Goal: Contribute content

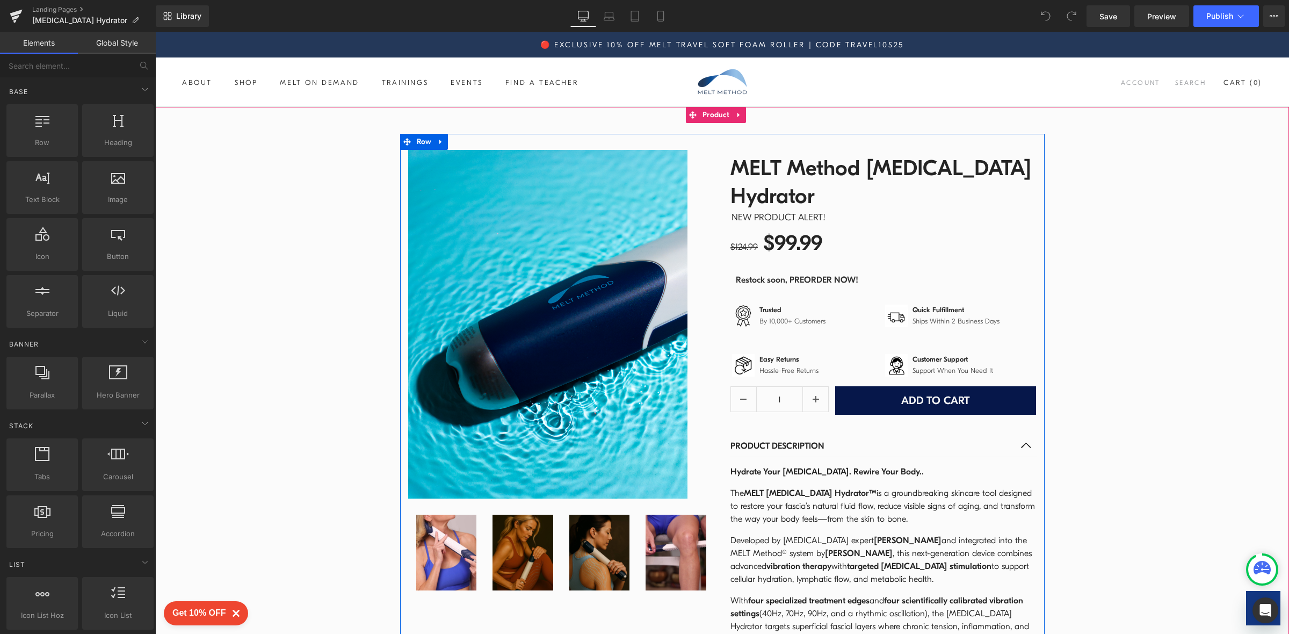
click at [886, 457] on article "Hydrate Your [MEDICAL_DATA]. Rewire Your Body.. The MELT [MEDICAL_DATA] Hydrato…" at bounding box center [884, 598] width 306 height 283
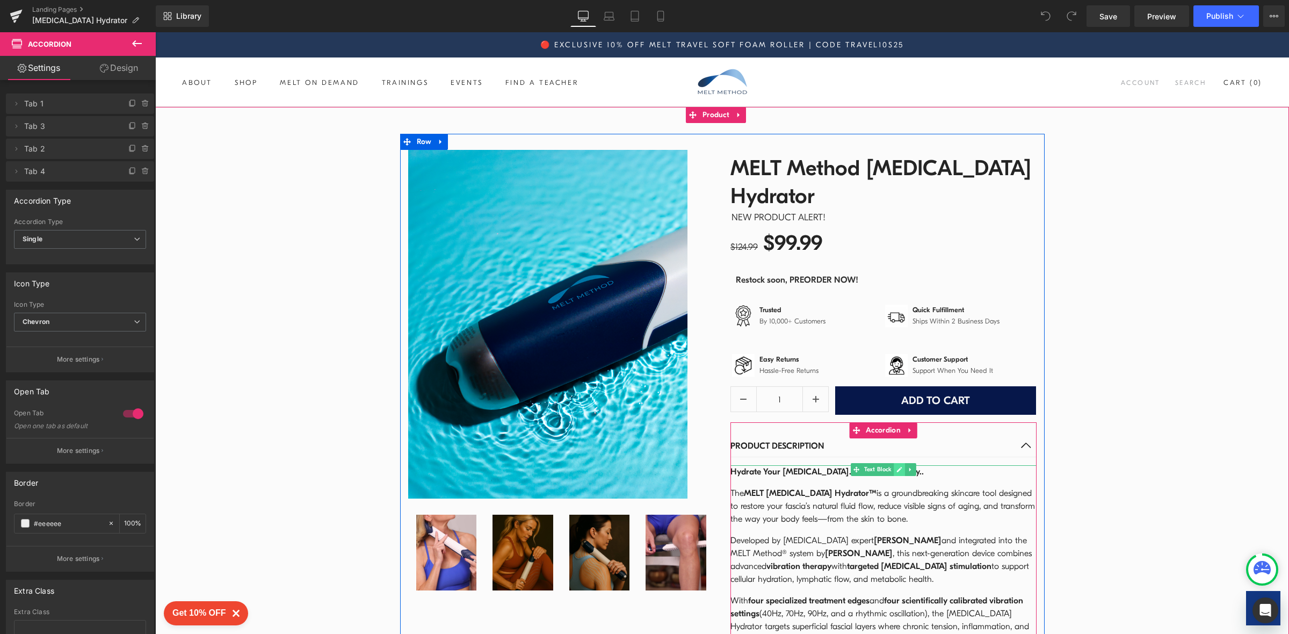
click at [897, 466] on icon at bounding box center [900, 469] width 6 height 6
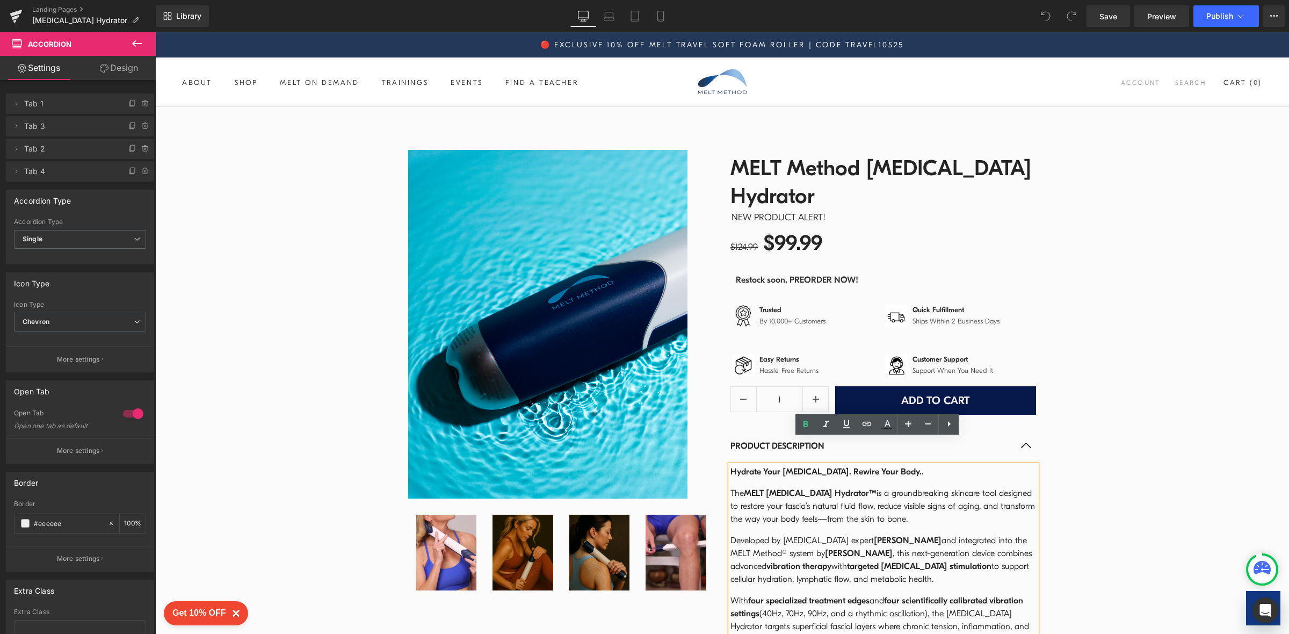
click at [889, 465] on p "Hydrate Your [MEDICAL_DATA]. Rewire Your Body.." at bounding box center [884, 471] width 306 height 13
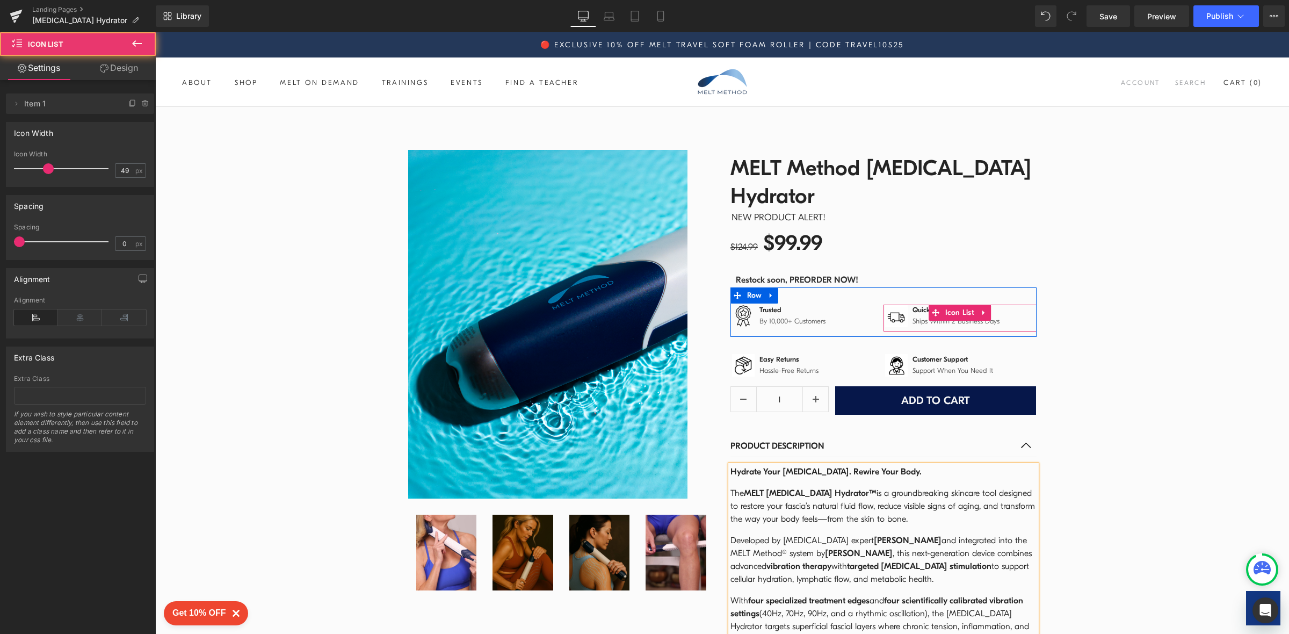
click at [925, 305] on div "Image Quick Fulfillment Text Block Ships Within 2 Business Days Text Block" at bounding box center [960, 318] width 153 height 27
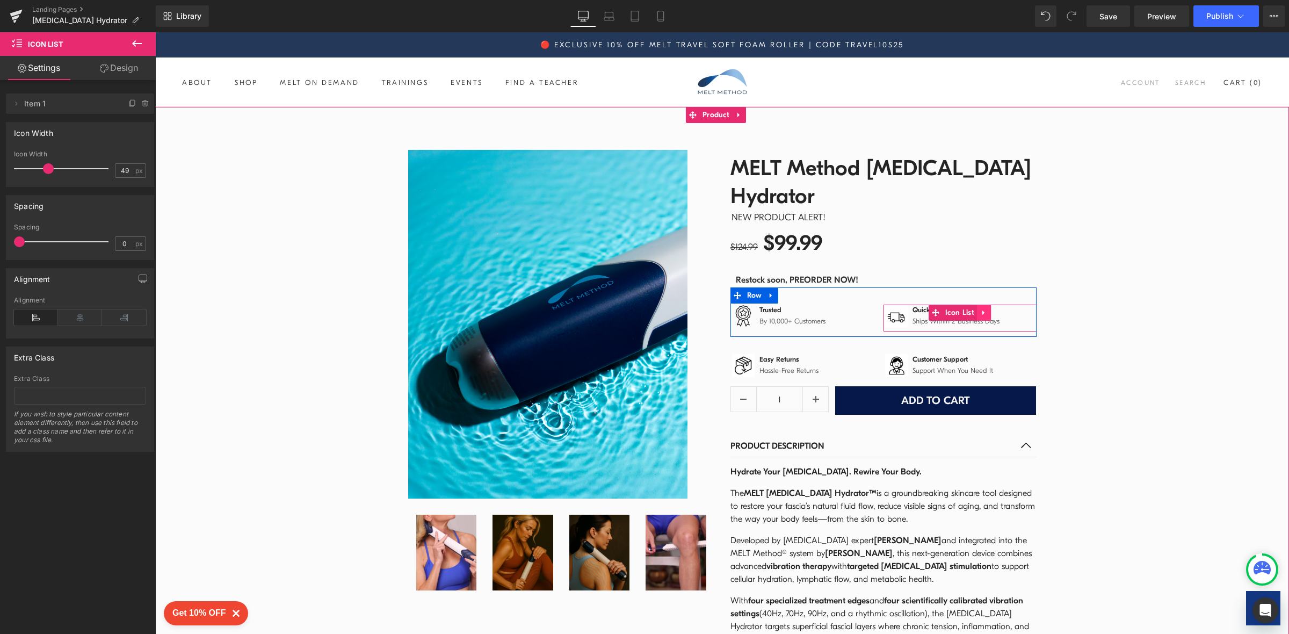
click at [983, 310] on icon at bounding box center [984, 312] width 2 height 5
click at [768, 291] on icon at bounding box center [772, 295] width 8 height 8
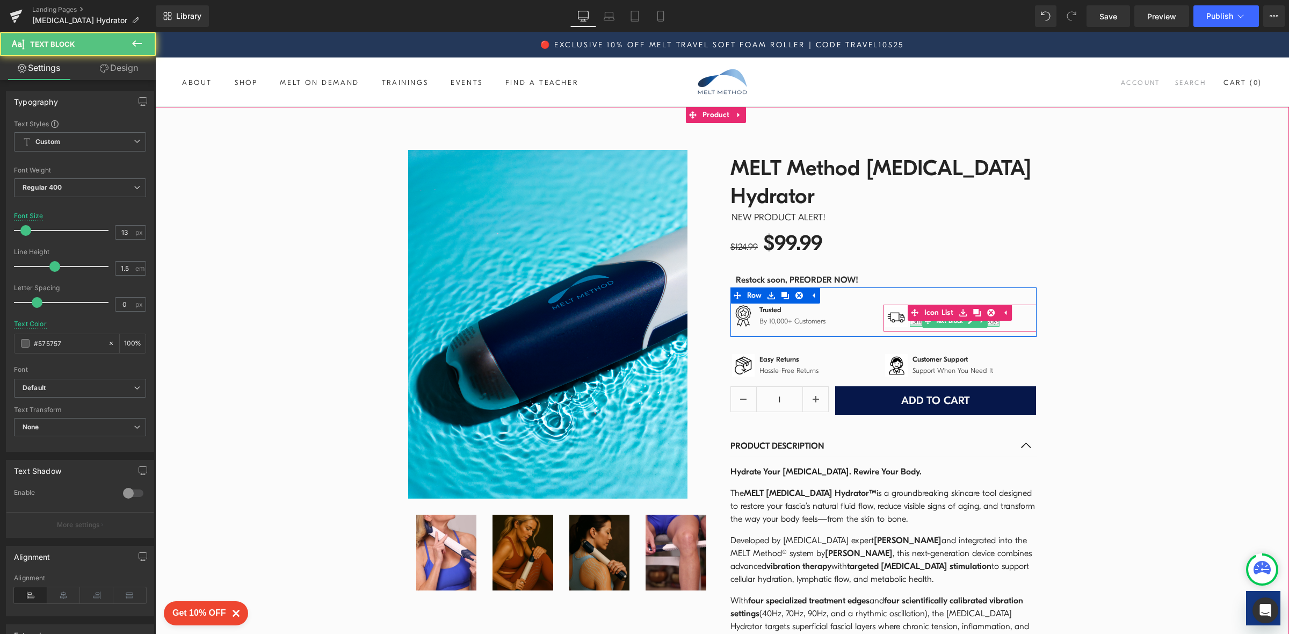
click at [987, 324] on div at bounding box center [955, 325] width 90 height 3
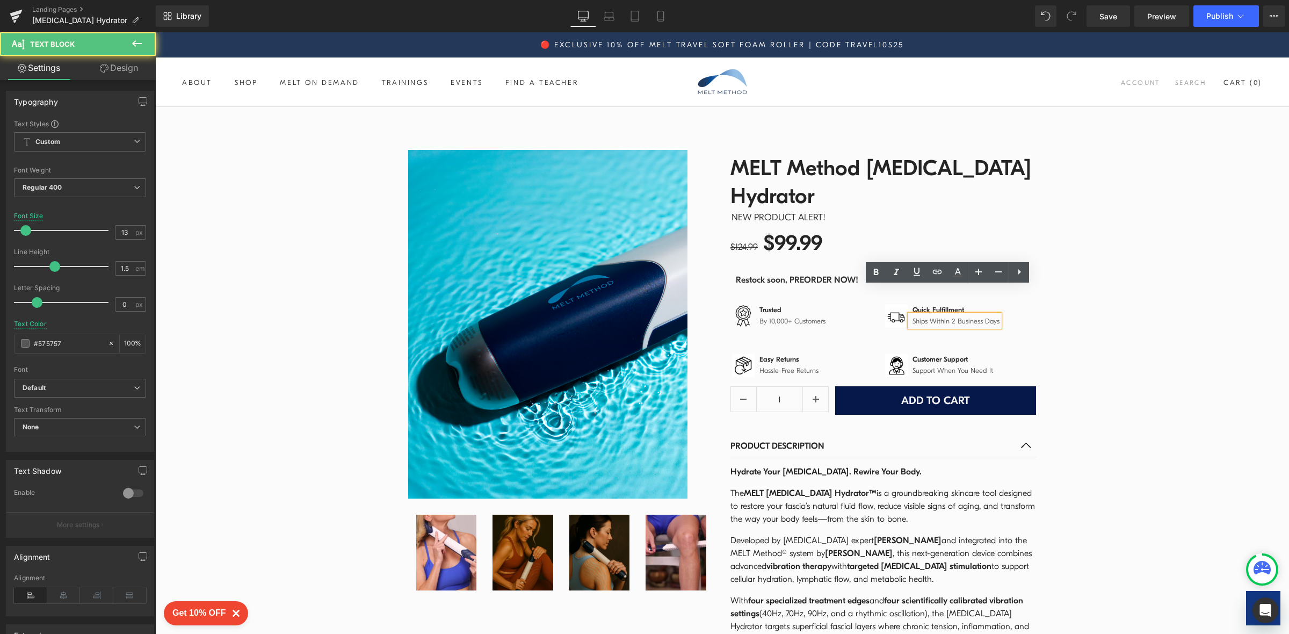
click at [994, 315] on div "Ships Within 2 Business Days" at bounding box center [955, 321] width 90 height 12
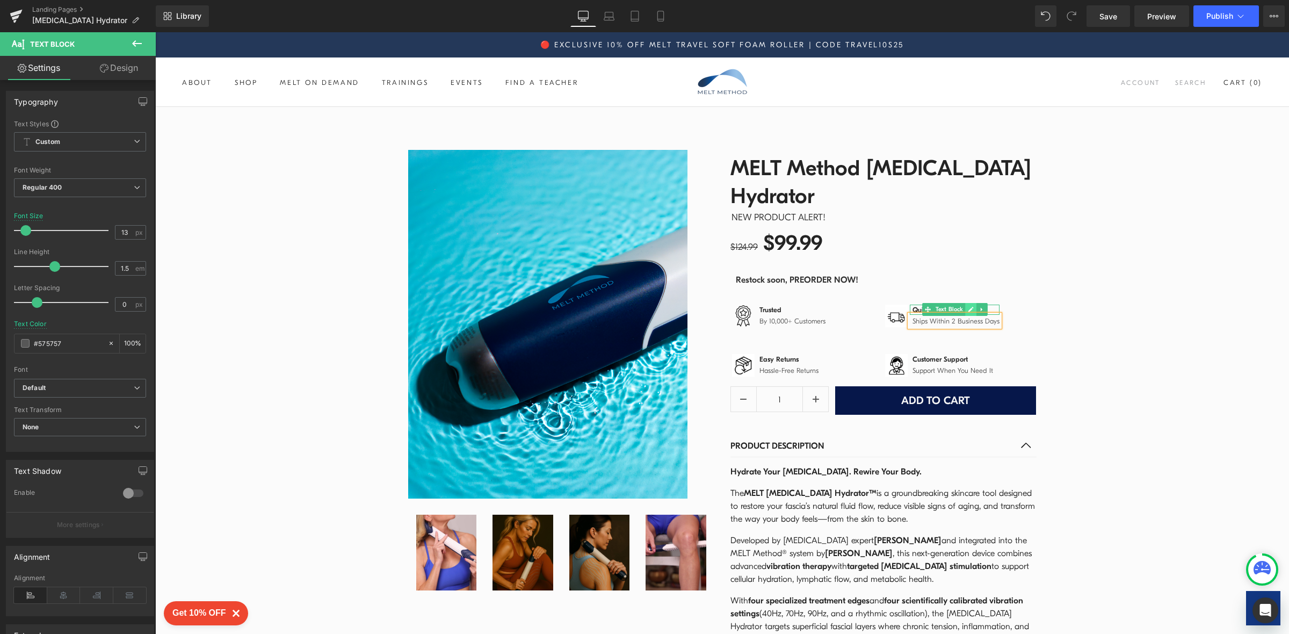
click at [966, 303] on link at bounding box center [971, 309] width 11 height 13
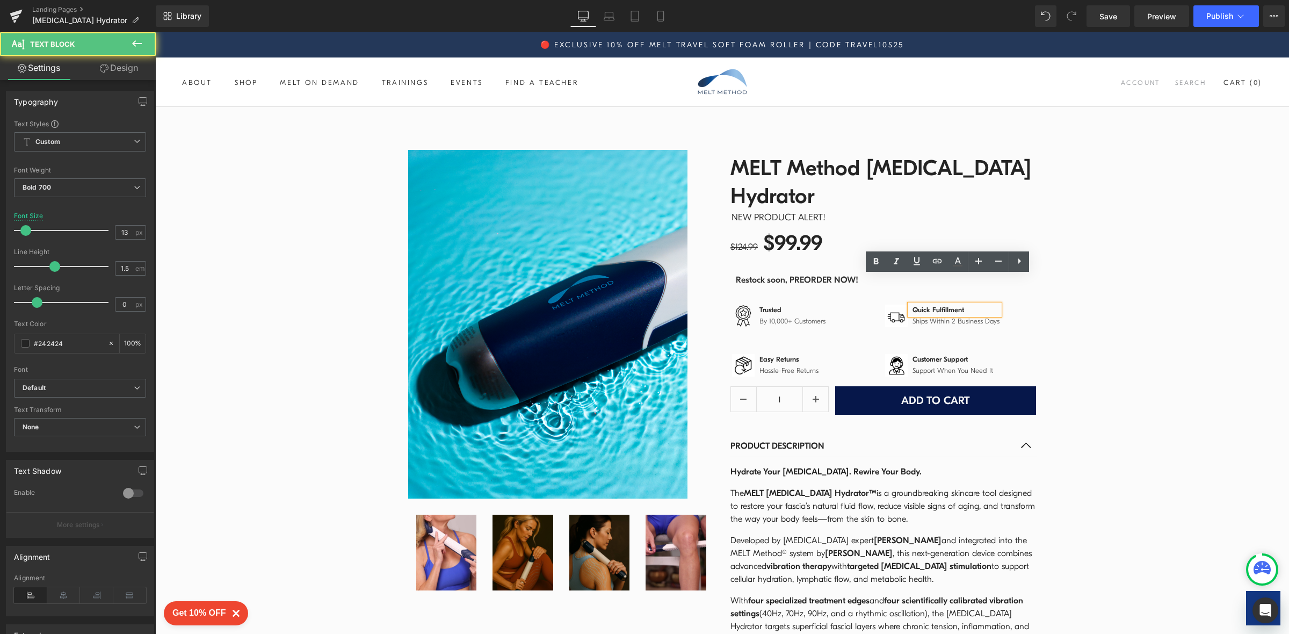
click at [976, 305] on p "Quick Fulfillment" at bounding box center [956, 310] width 87 height 11
click at [1013, 307] on div "Image Trusted Text Block By 10,000+ Customers Text Block Icon List Image Quick …" at bounding box center [884, 311] width 306 height 49
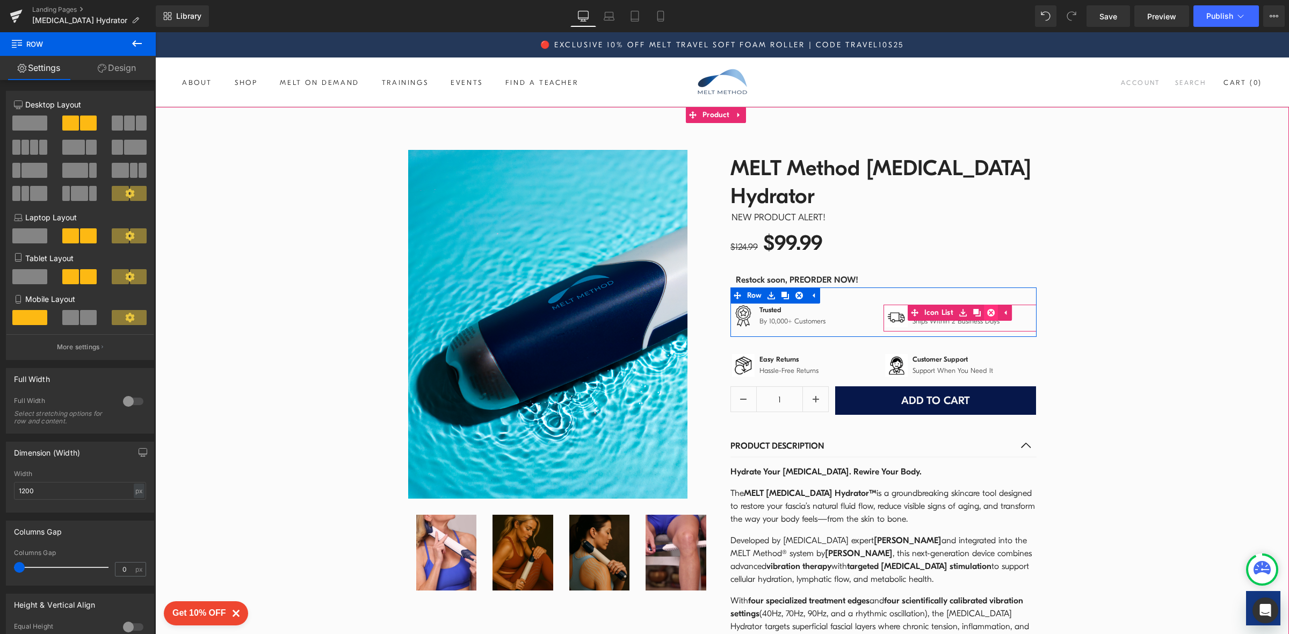
click at [987, 309] on icon at bounding box center [991, 313] width 8 height 8
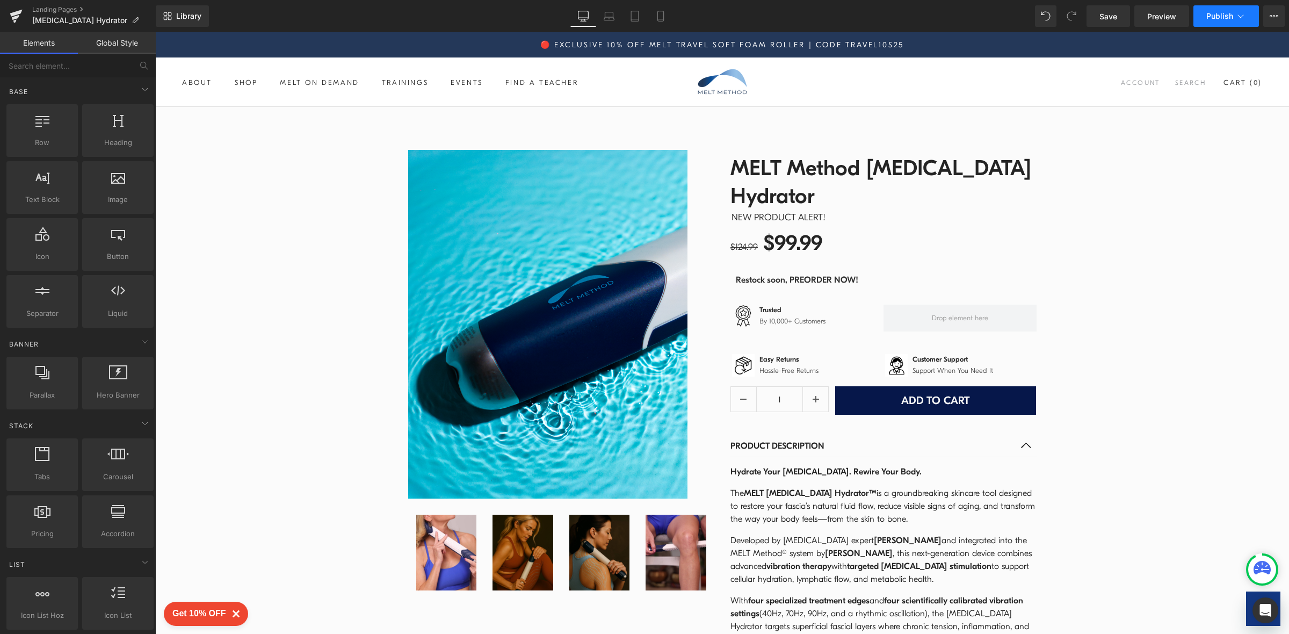
click at [1215, 15] on span "Publish" at bounding box center [1220, 16] width 27 height 9
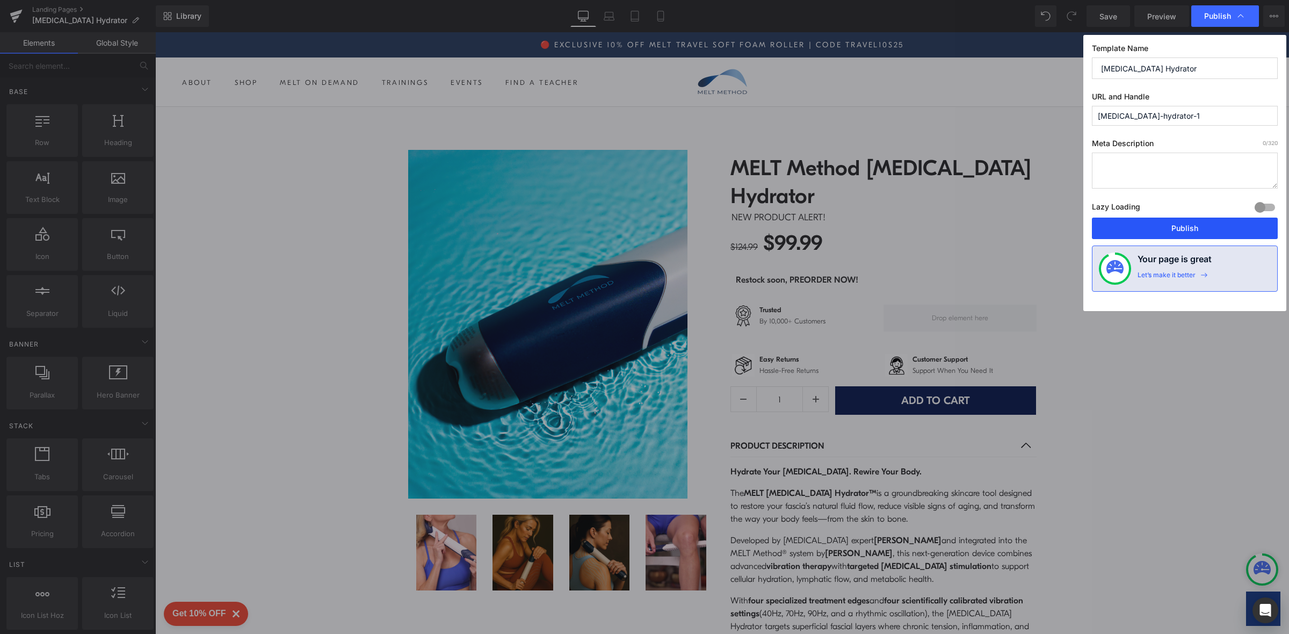
click at [1216, 229] on button "Publish" at bounding box center [1185, 228] width 186 height 21
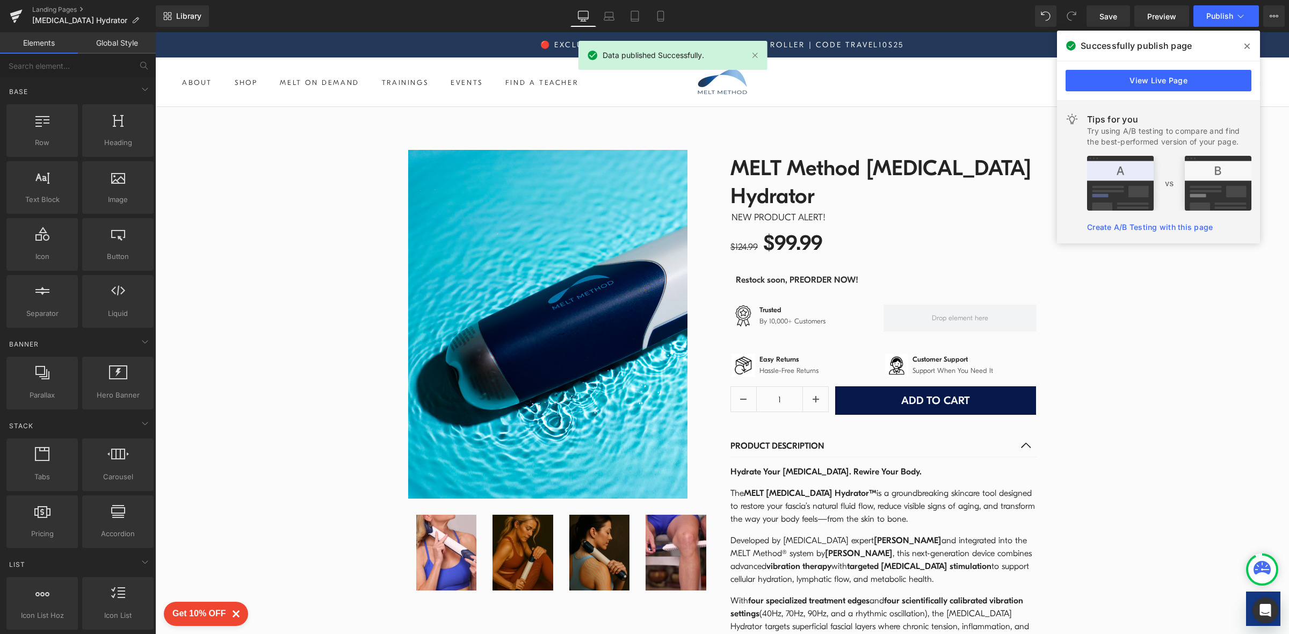
click at [1248, 44] on icon at bounding box center [1247, 46] width 5 height 9
